Goal: Navigation & Orientation: Find specific page/section

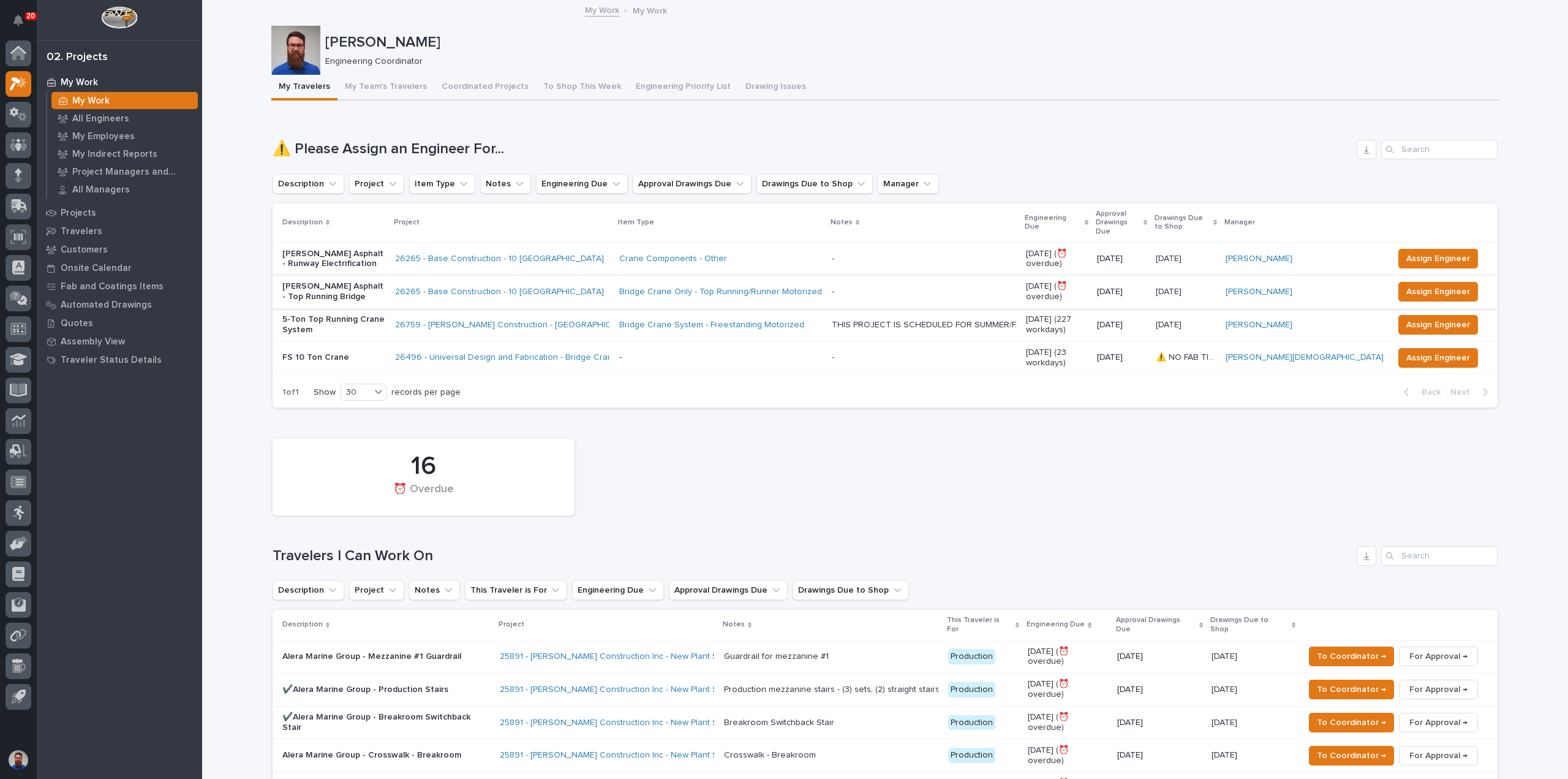
click at [100, 452] on div "My Work My Work All Engineers My Employees My Indirect Reports Project Managers…" at bounding box center [119, 426] width 165 height 706
